Goal: Transaction & Acquisition: Purchase product/service

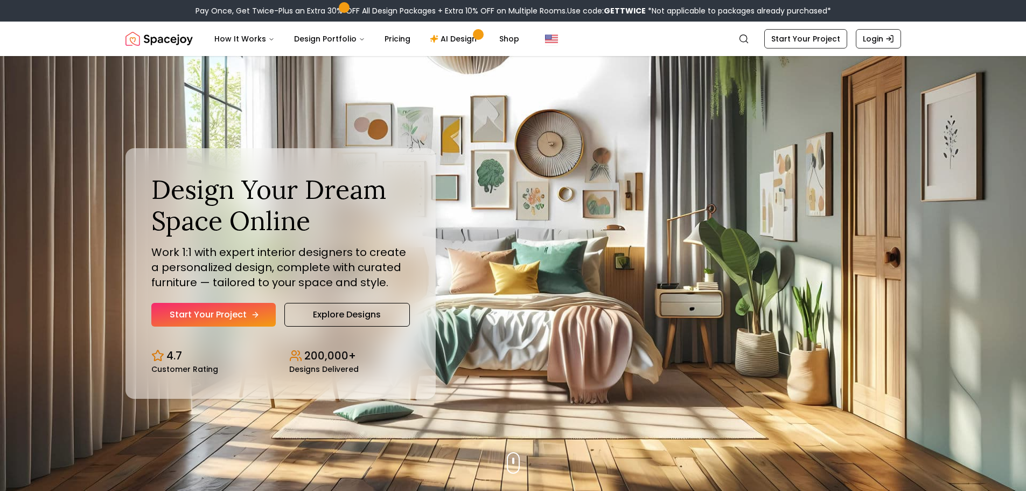
click at [251, 316] on icon "Hero section" at bounding box center [255, 314] width 9 height 9
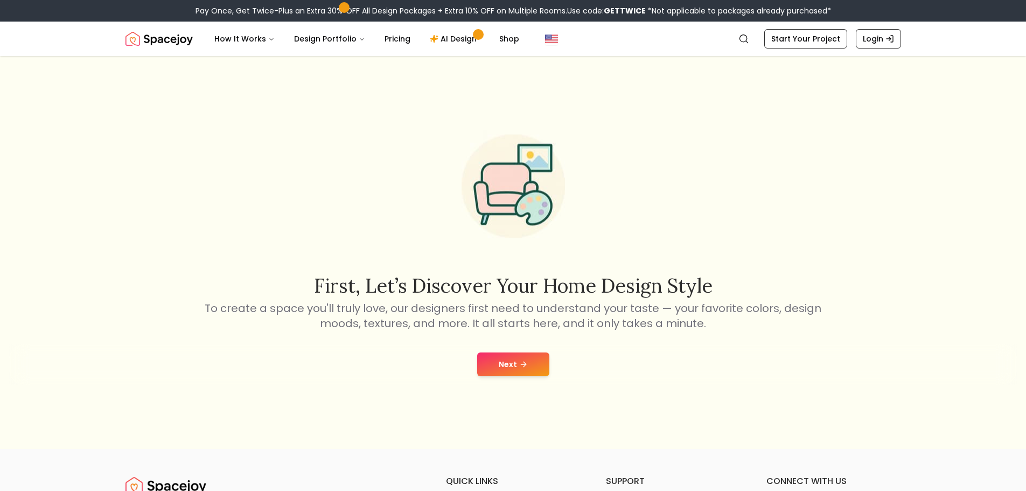
click at [520, 367] on icon at bounding box center [523, 364] width 9 height 9
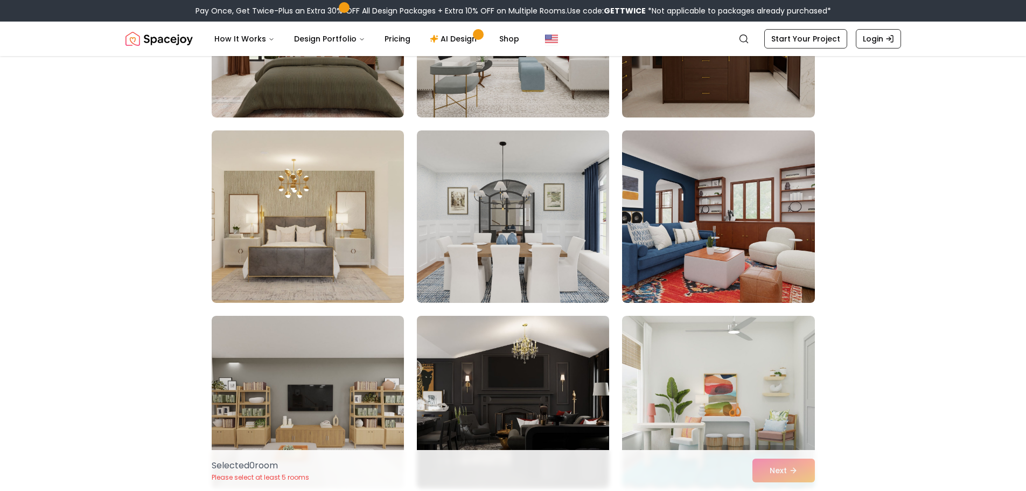
scroll to position [970, 0]
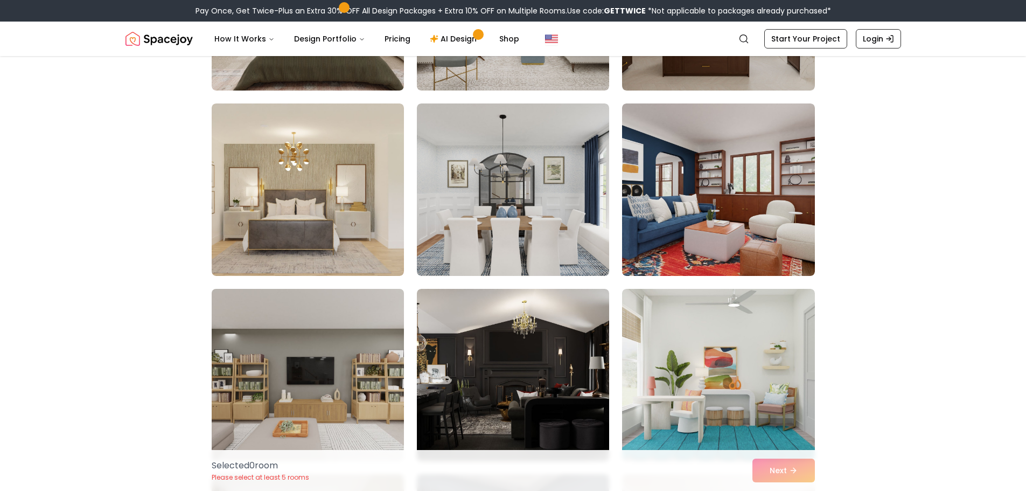
click at [354, 377] on img at bounding box center [308, 375] width 202 height 181
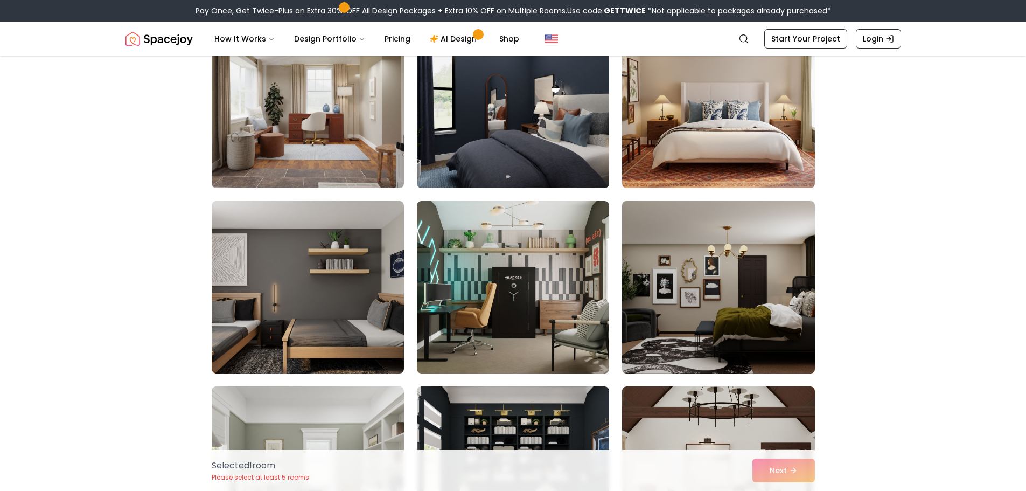
scroll to position [1509, 0]
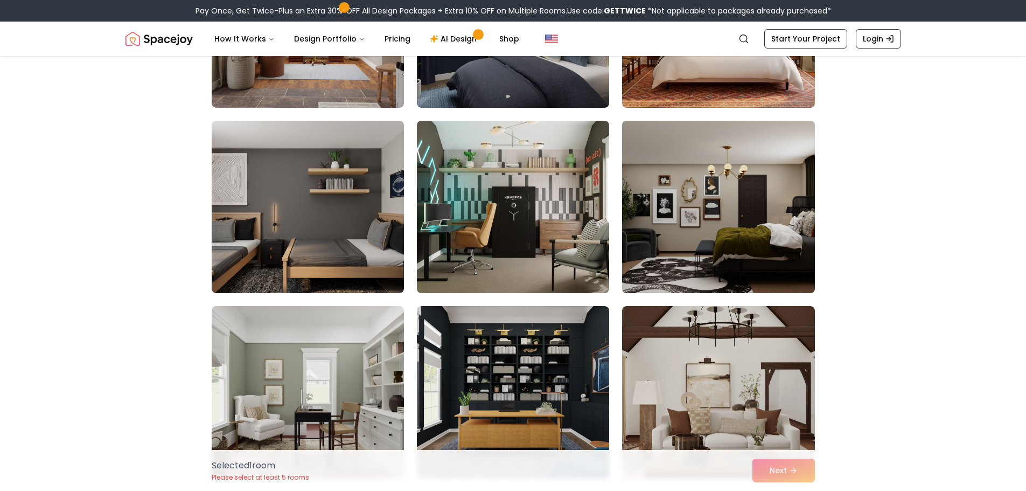
click at [740, 261] on img at bounding box center [719, 206] width 202 height 181
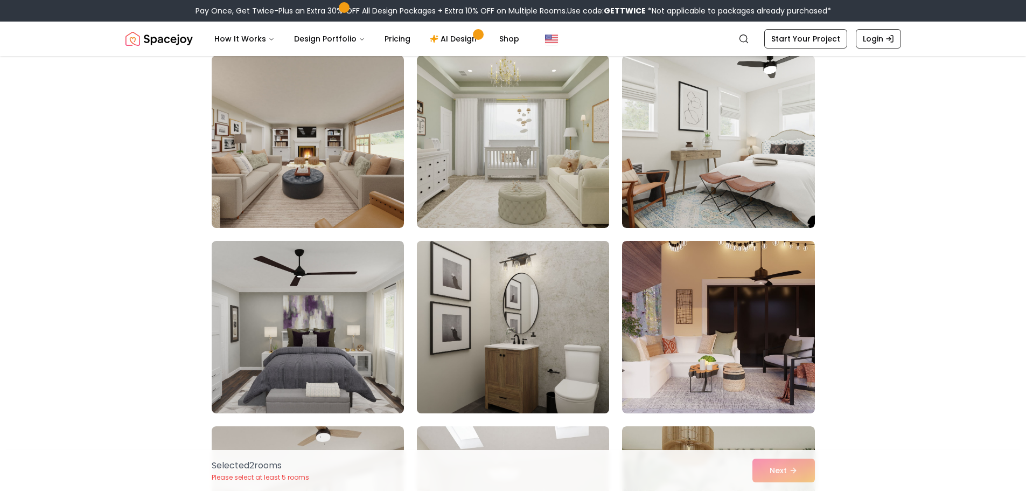
scroll to position [2317, 0]
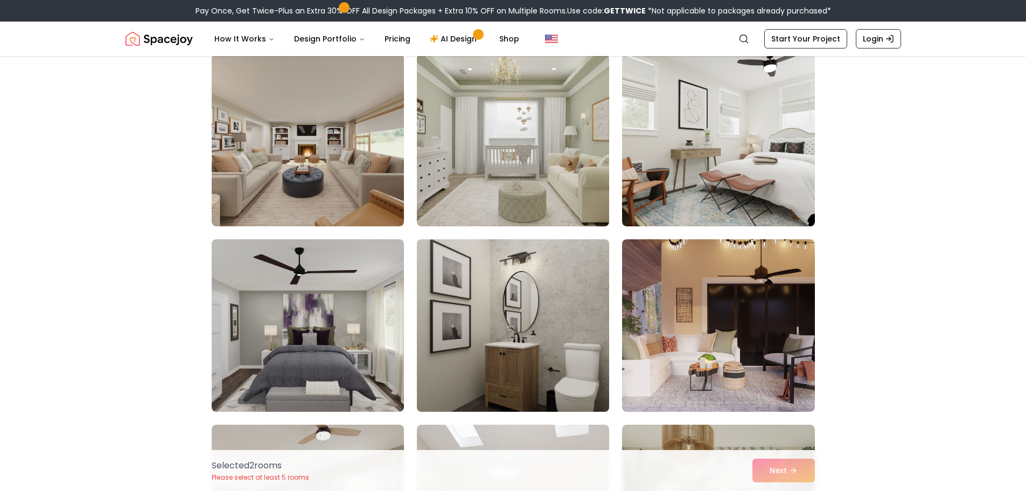
click at [552, 346] on img at bounding box center [513, 325] width 202 height 181
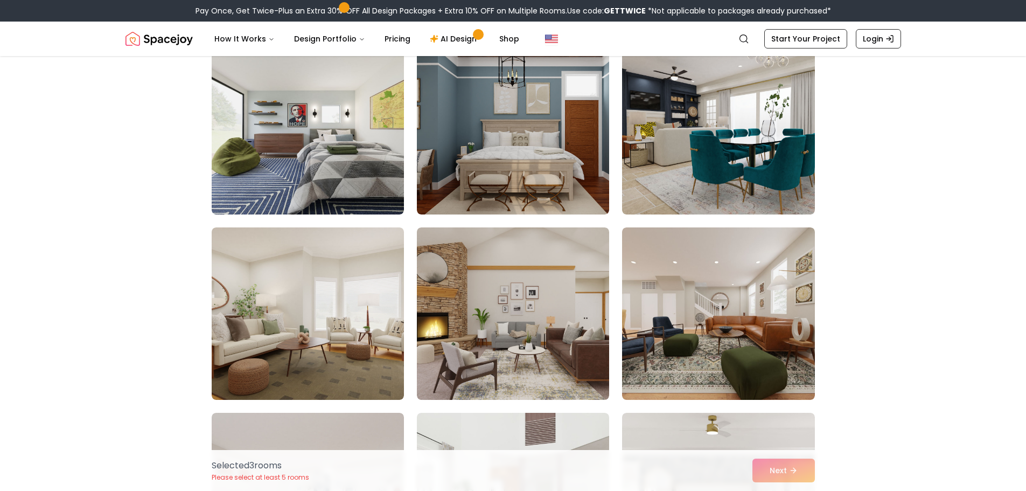
scroll to position [5496, 0]
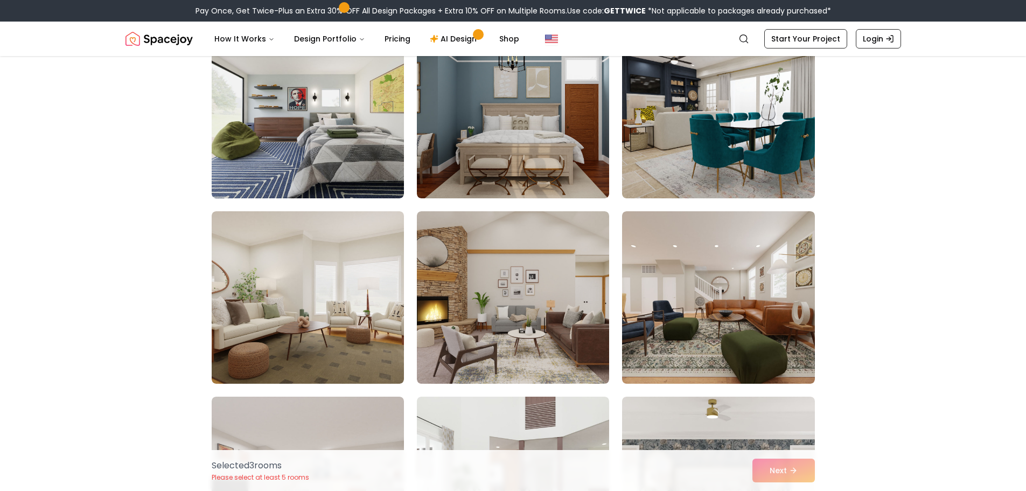
click at [543, 351] on img at bounding box center [513, 297] width 192 height 172
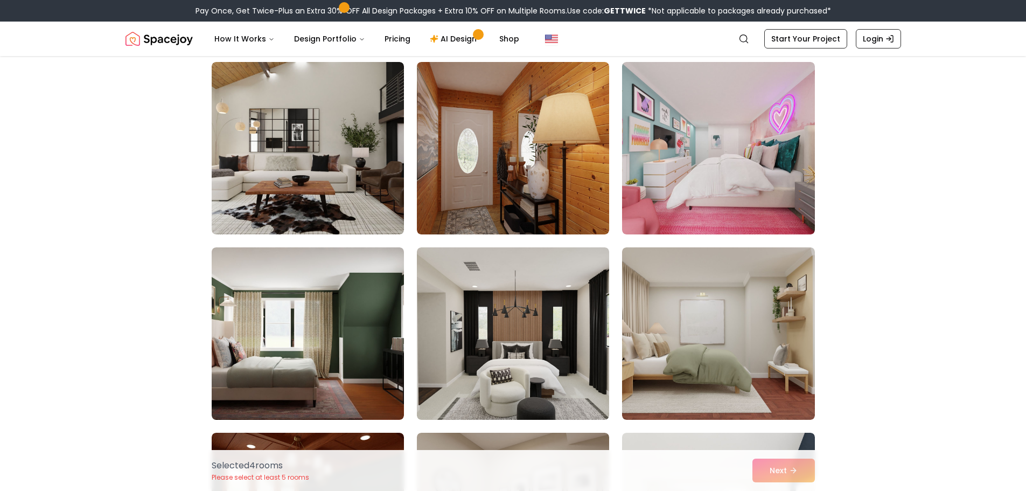
scroll to position [269, 0]
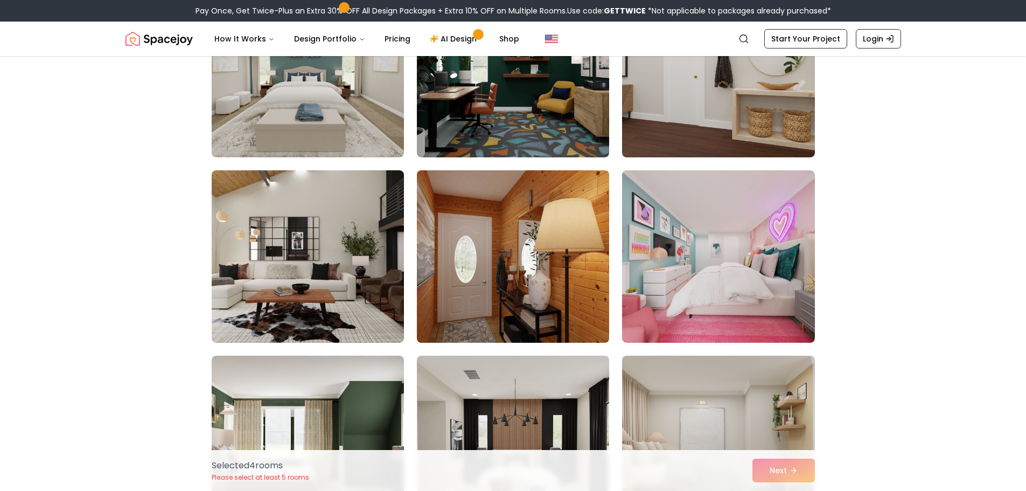
click at [563, 283] on img at bounding box center [513, 256] width 202 height 181
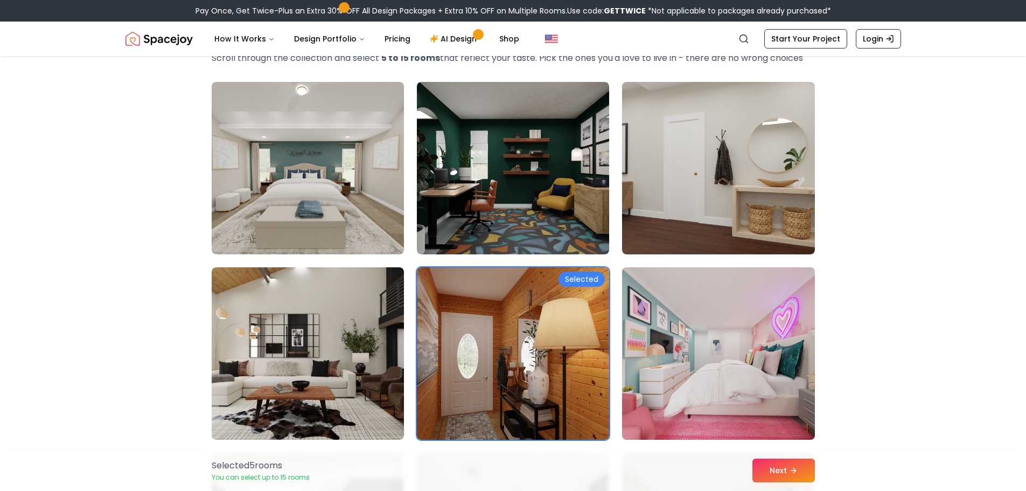
scroll to position [108, 0]
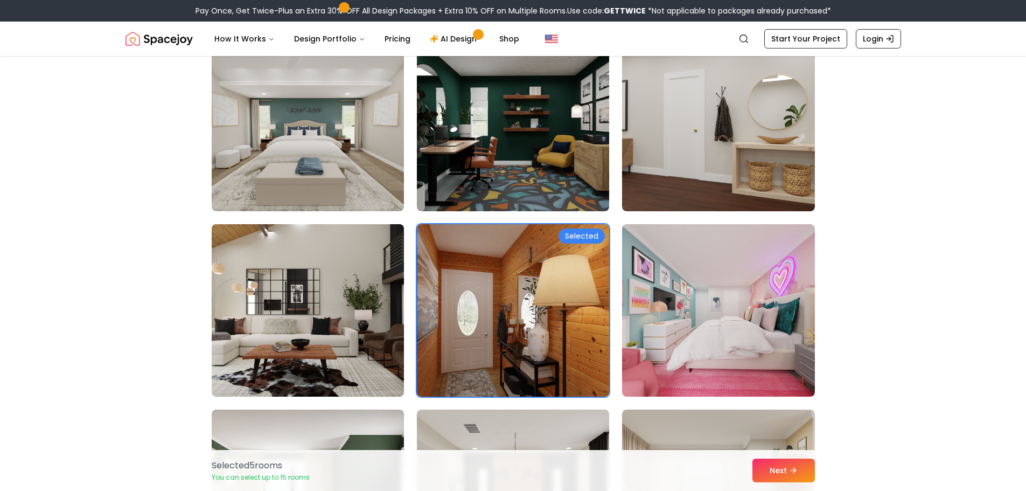
click at [322, 329] on img at bounding box center [308, 310] width 202 height 181
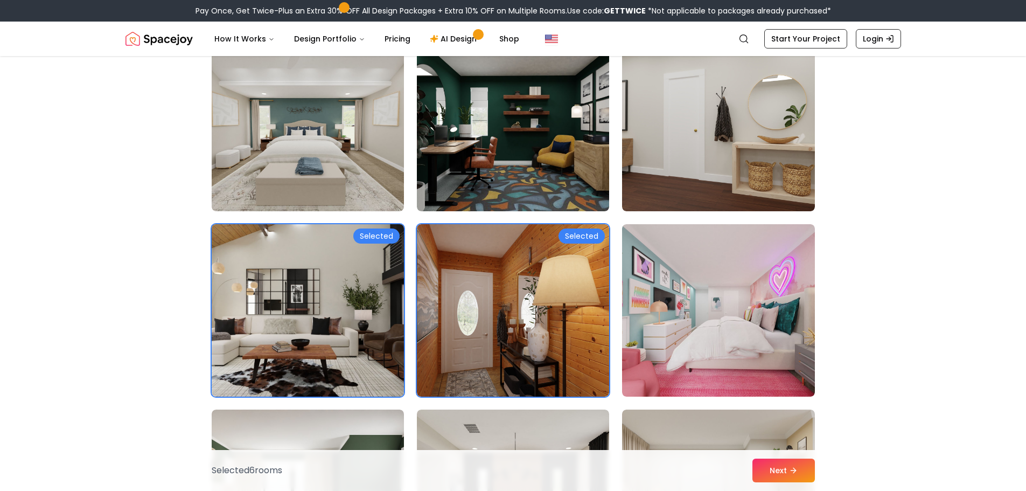
click at [385, 339] on img at bounding box center [308, 310] width 202 height 181
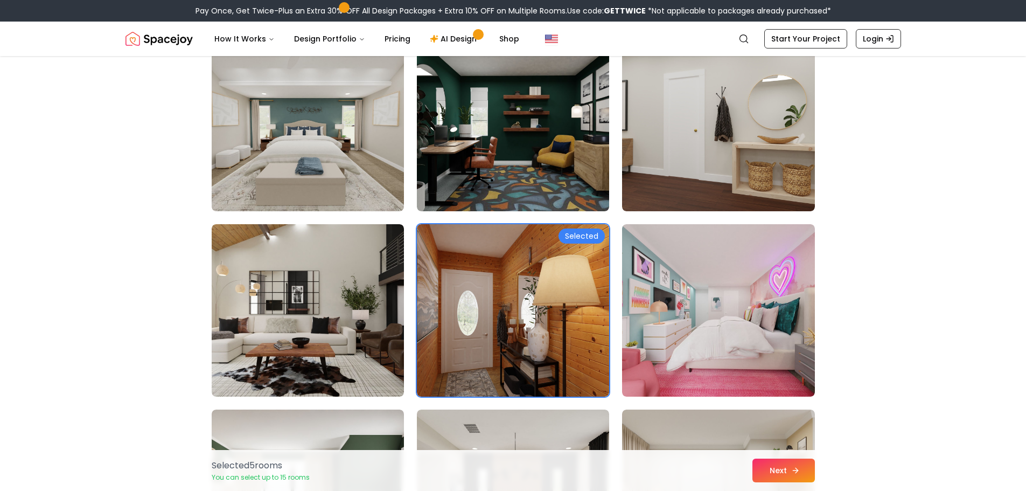
click at [776, 473] on button "Next" at bounding box center [784, 471] width 63 height 24
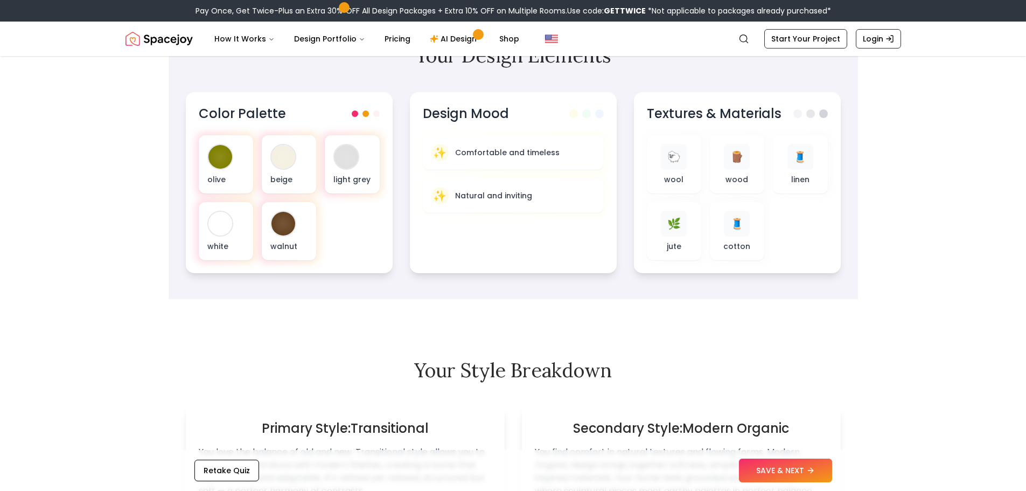
scroll to position [377, 0]
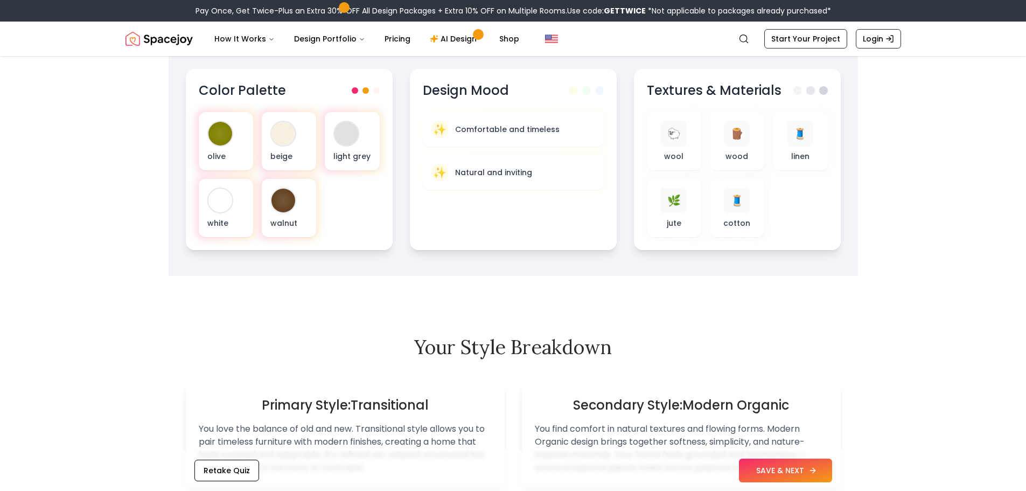
click at [790, 466] on button "SAVE & NEXT" at bounding box center [785, 471] width 93 height 24
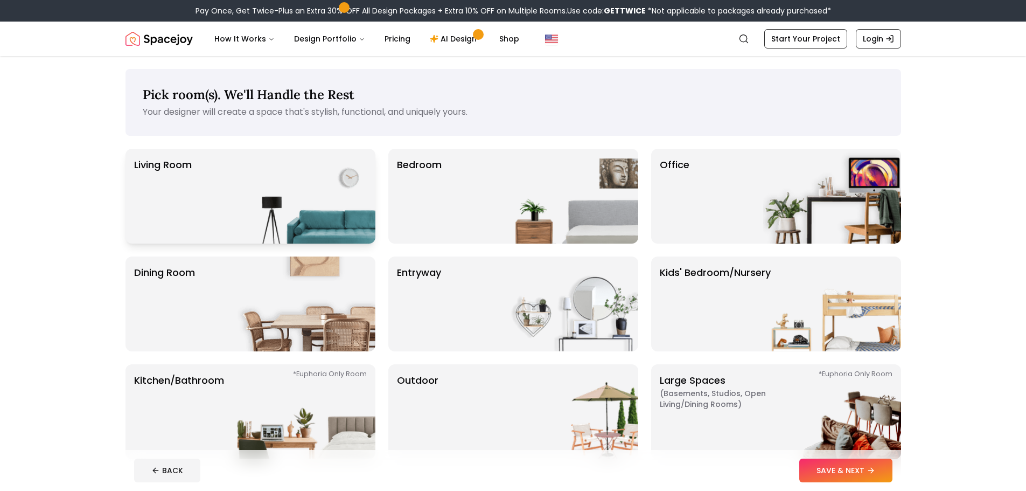
click at [275, 177] on img at bounding box center [307, 196] width 138 height 95
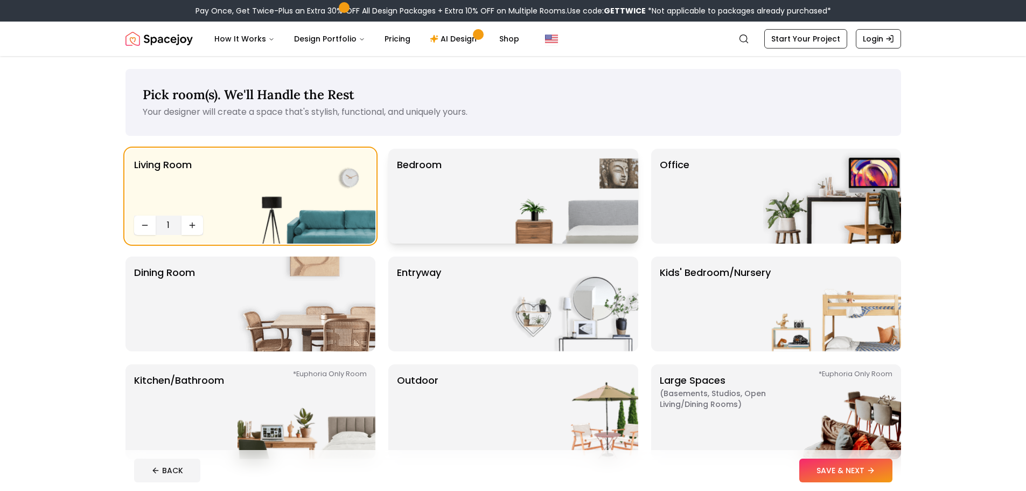
click at [598, 226] on img at bounding box center [570, 196] width 138 height 95
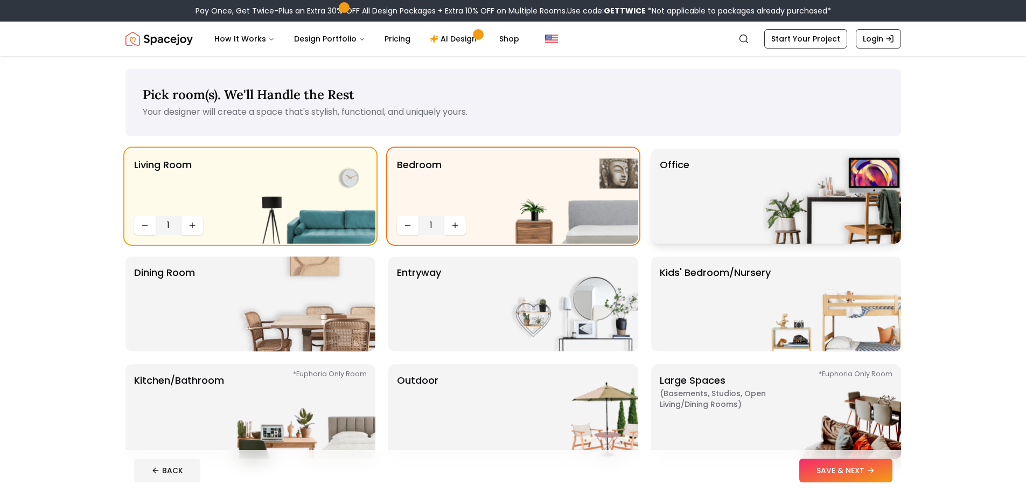
click at [715, 225] on div "Office" at bounding box center [776, 196] width 250 height 95
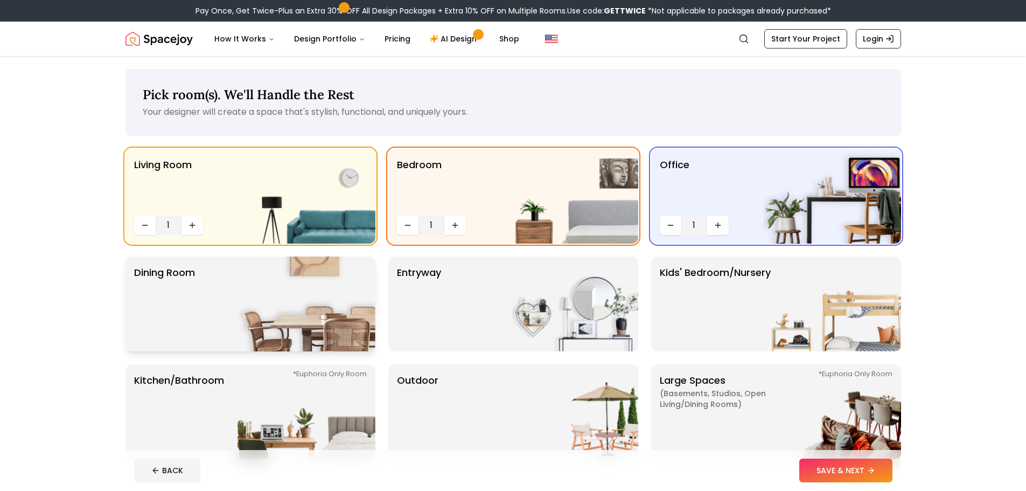
click at [314, 307] on img at bounding box center [307, 303] width 138 height 95
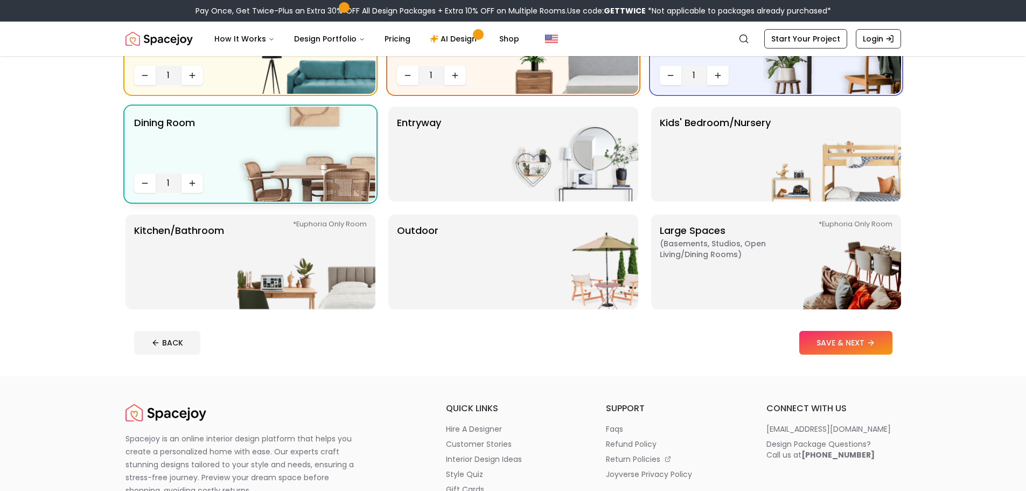
scroll to position [162, 0]
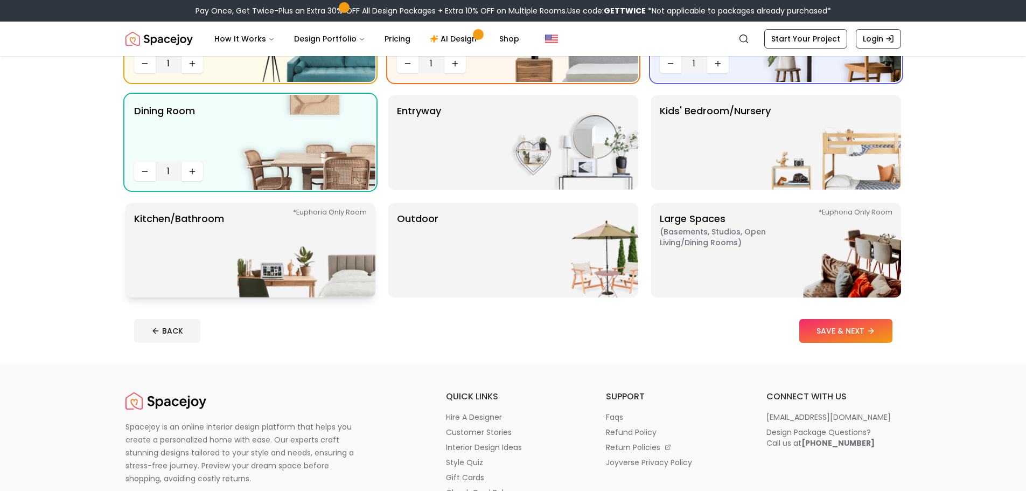
click at [312, 251] on img at bounding box center [307, 250] width 138 height 95
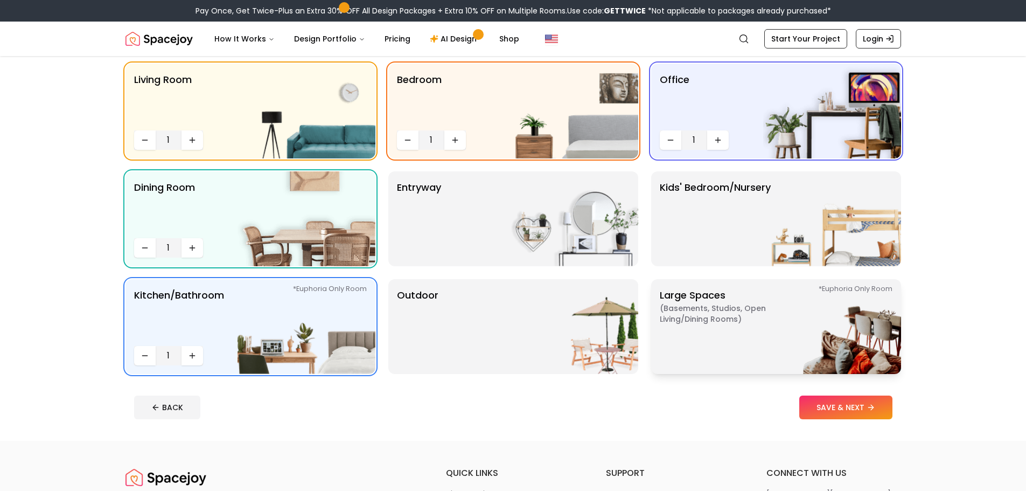
scroll to position [54, 0]
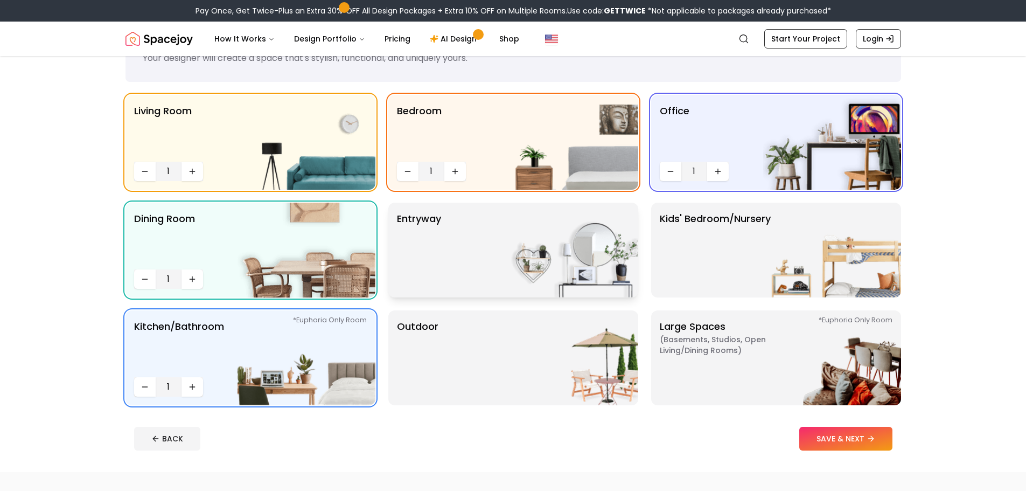
click at [546, 228] on img at bounding box center [570, 250] width 138 height 95
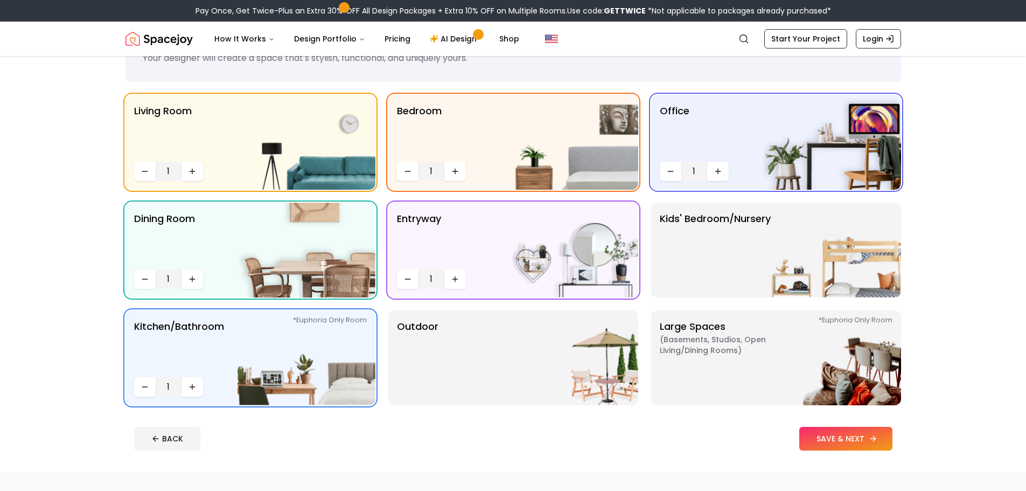
click at [832, 440] on button "SAVE & NEXT" at bounding box center [846, 439] width 93 height 24
